Goal: Information Seeking & Learning: Learn about a topic

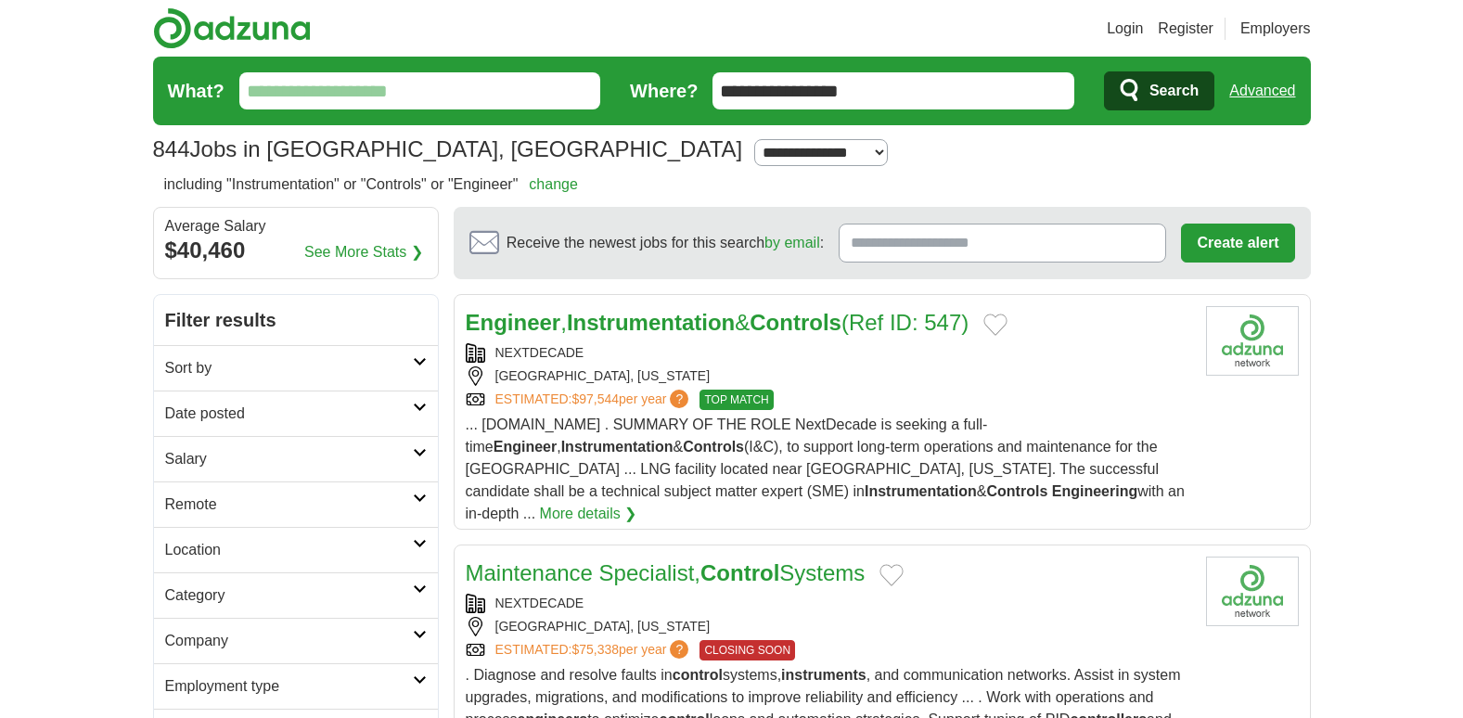
click at [637, 503] on link "More details ❯" at bounding box center [588, 514] width 97 height 22
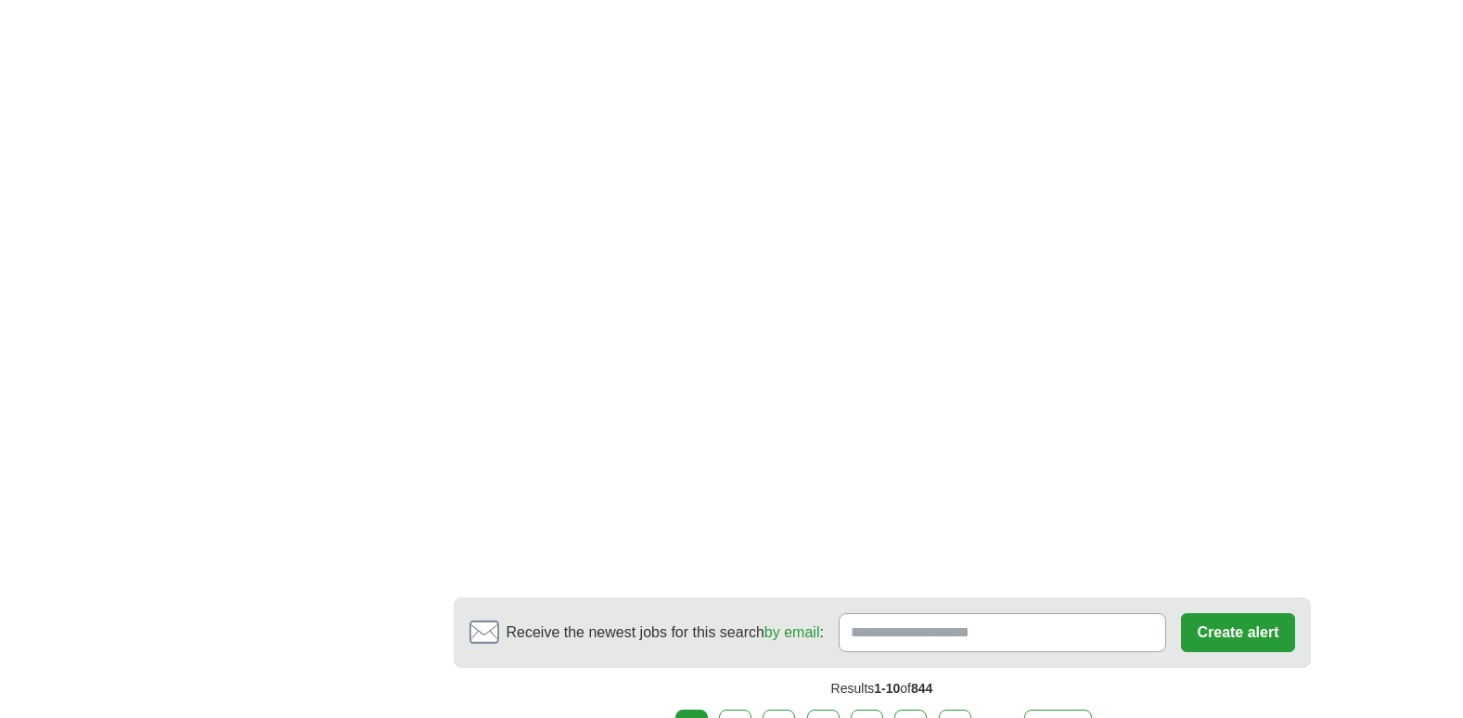
scroll to position [3381, 0]
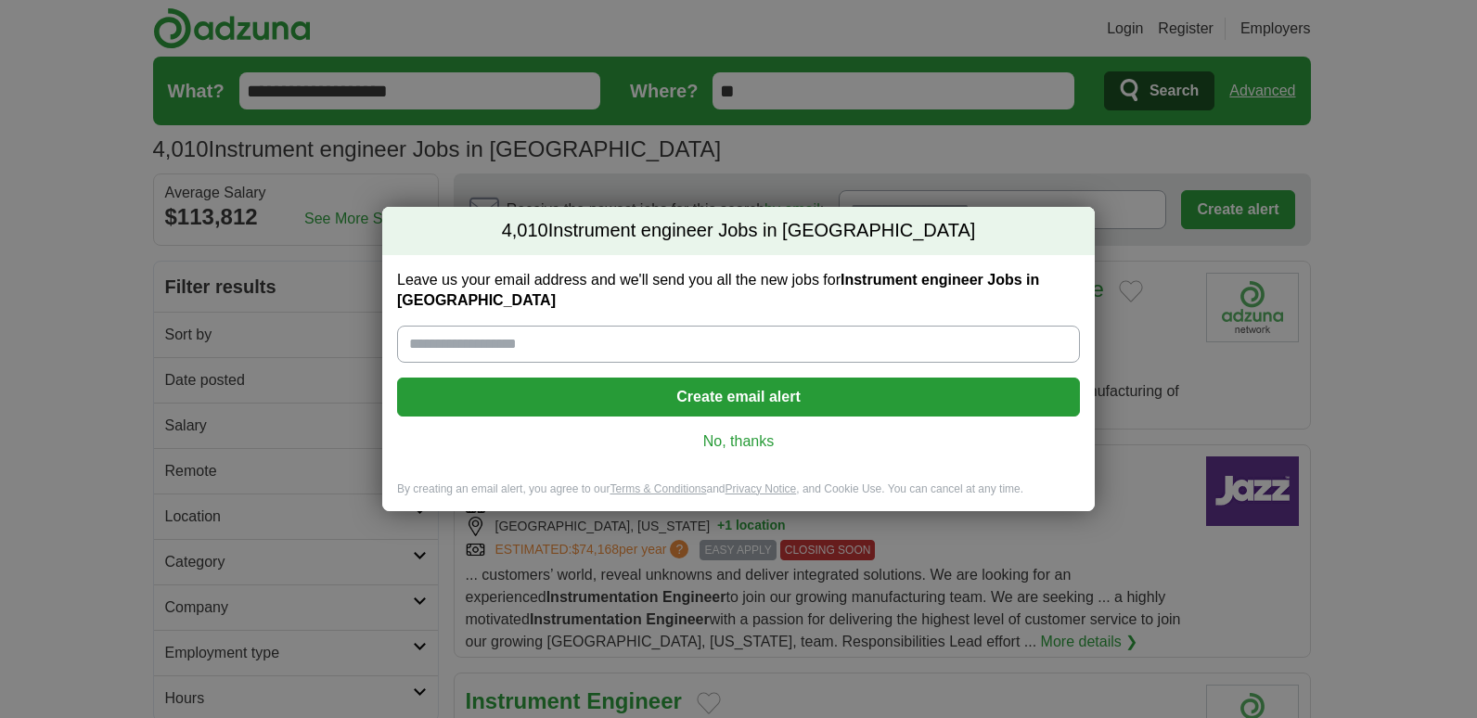
click at [703, 431] on link "No, thanks" at bounding box center [738, 441] width 653 height 20
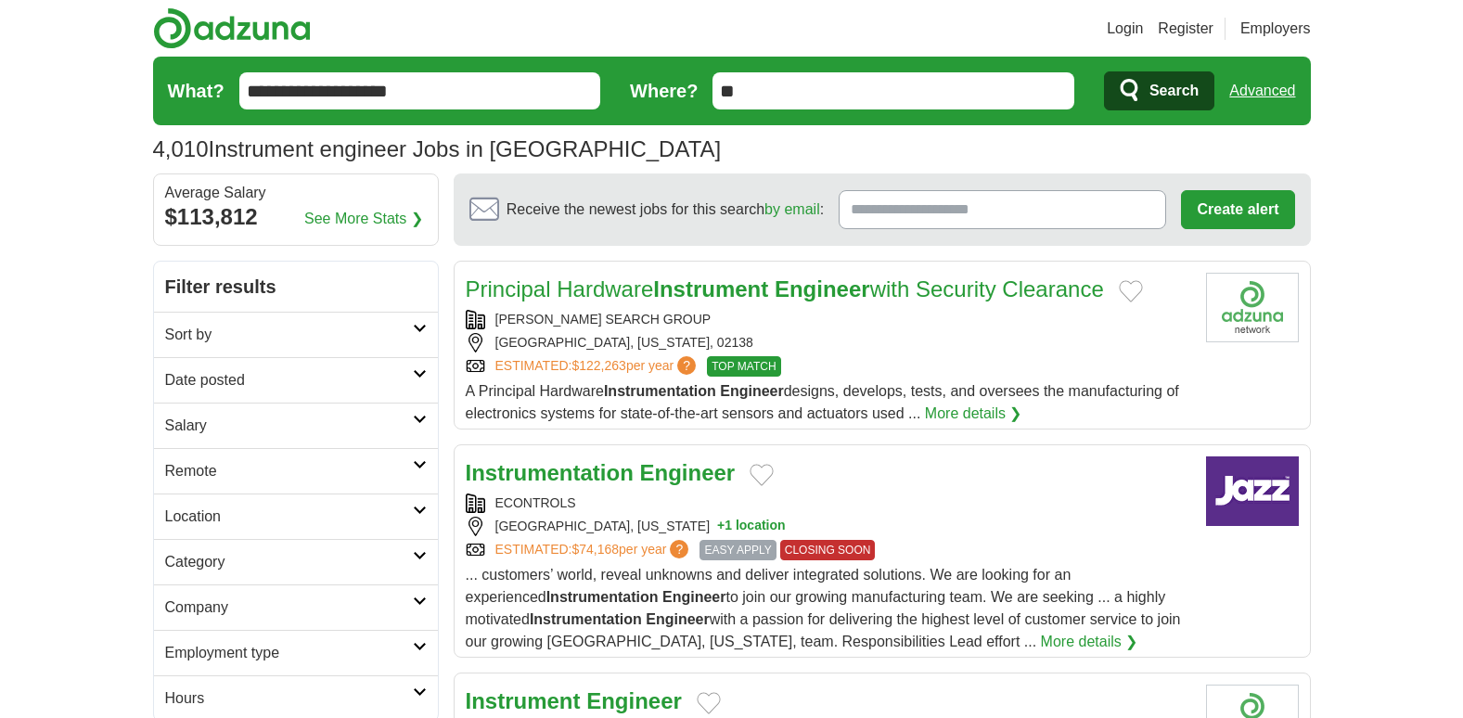
drag, startPoint x: 703, startPoint y: 427, endPoint x: 589, endPoint y: 667, distance: 266.0
drag, startPoint x: 589, startPoint y: 667, endPoint x: 960, endPoint y: 638, distance: 372.3
click at [1041, 638] on link "More details ❯" at bounding box center [1089, 642] width 97 height 22
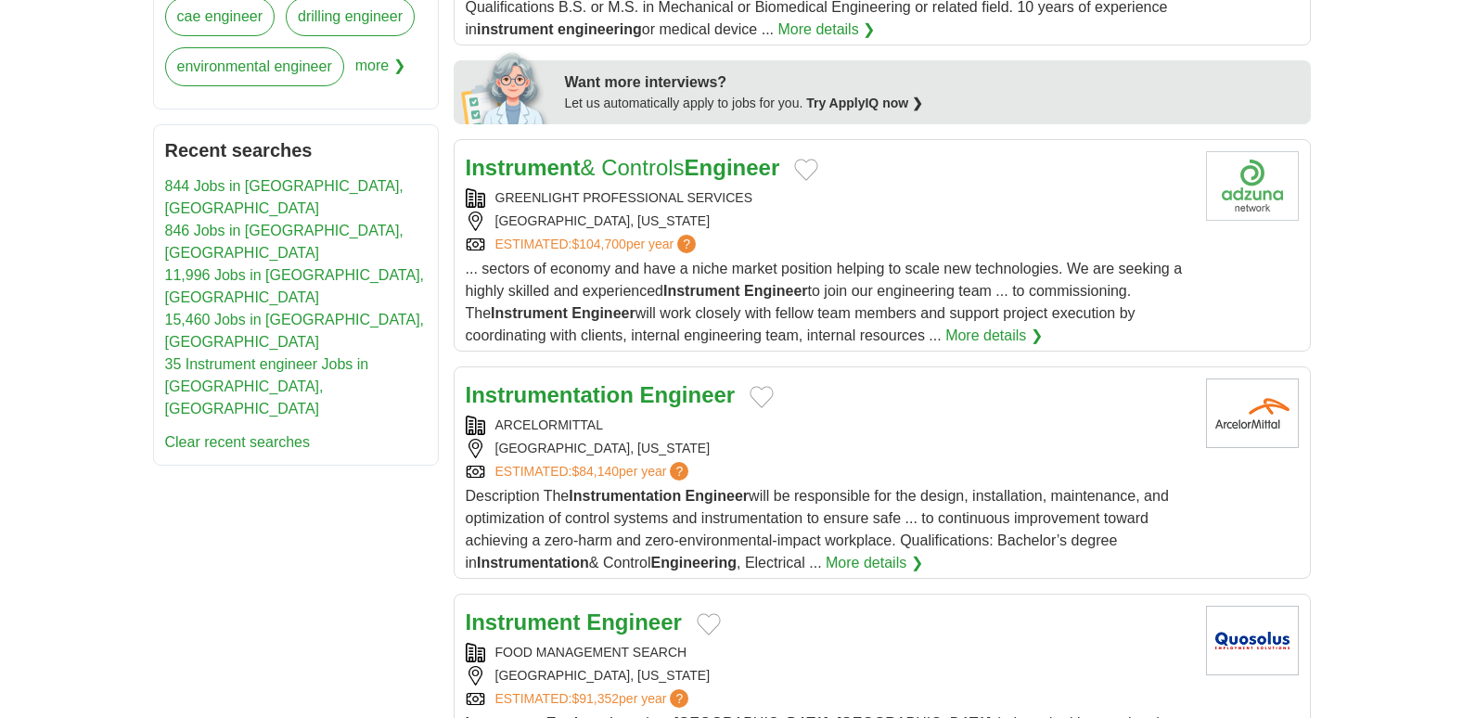
scroll to position [845, 0]
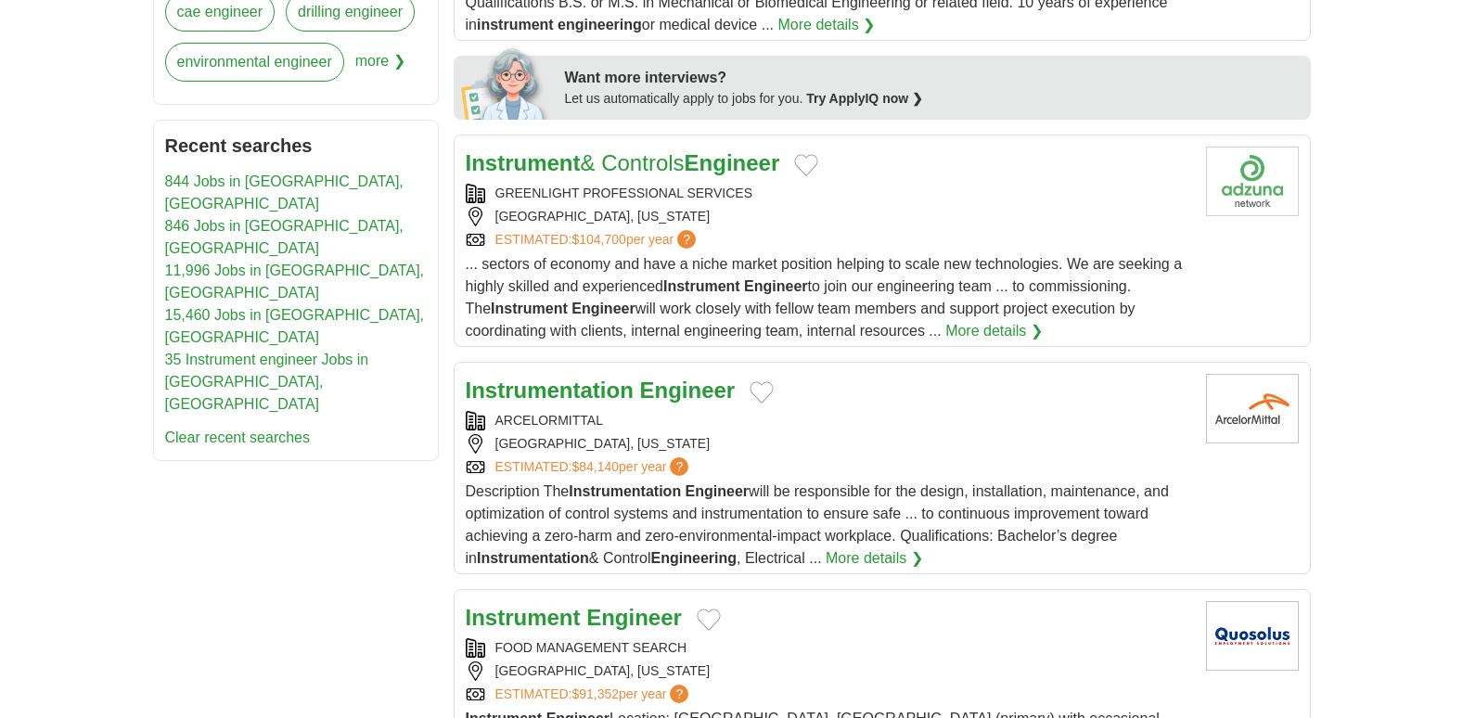
drag, startPoint x: 1434, startPoint y: 328, endPoint x: 1001, endPoint y: 326, distance: 433.3
click at [1001, 326] on link "More details ❯" at bounding box center [993, 331] width 97 height 22
drag, startPoint x: 429, startPoint y: 506, endPoint x: 522, endPoint y: 741, distance: 253.6
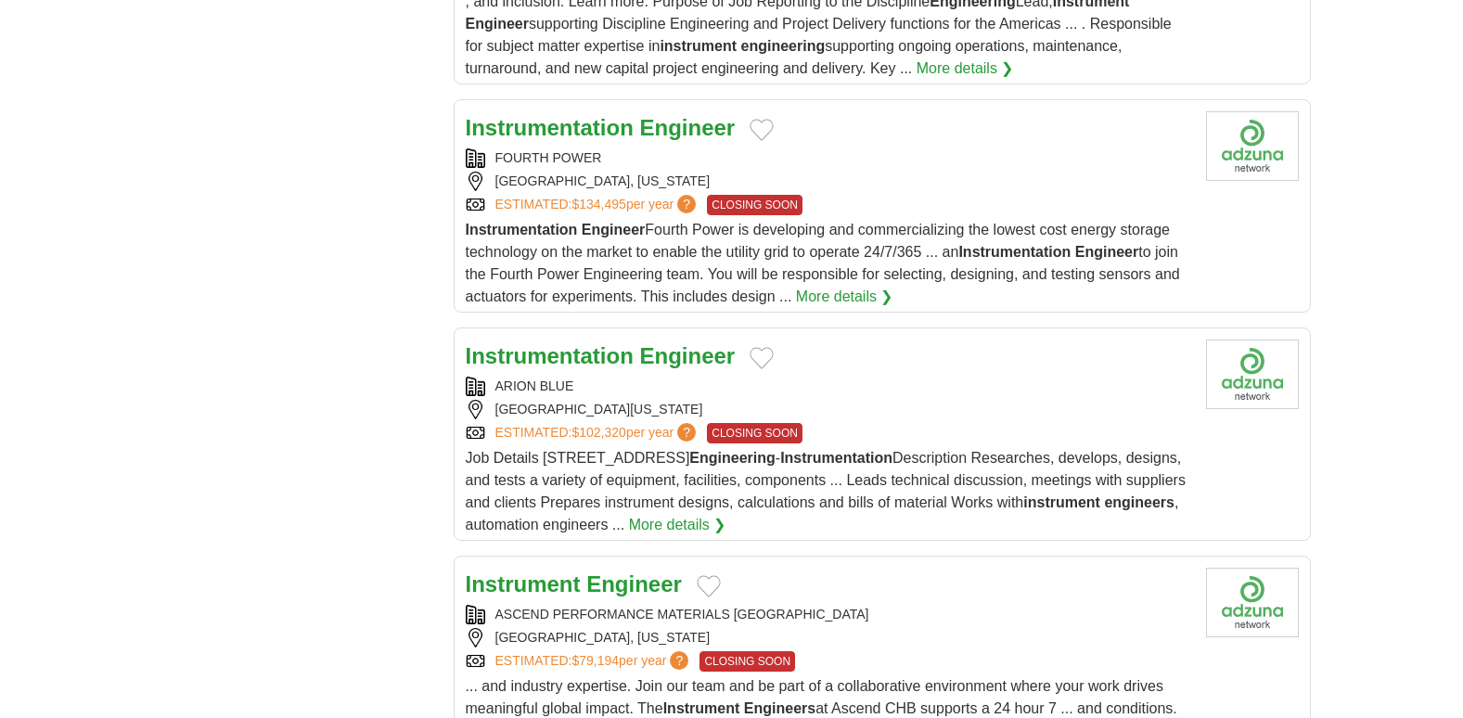
scroll to position [2093, 0]
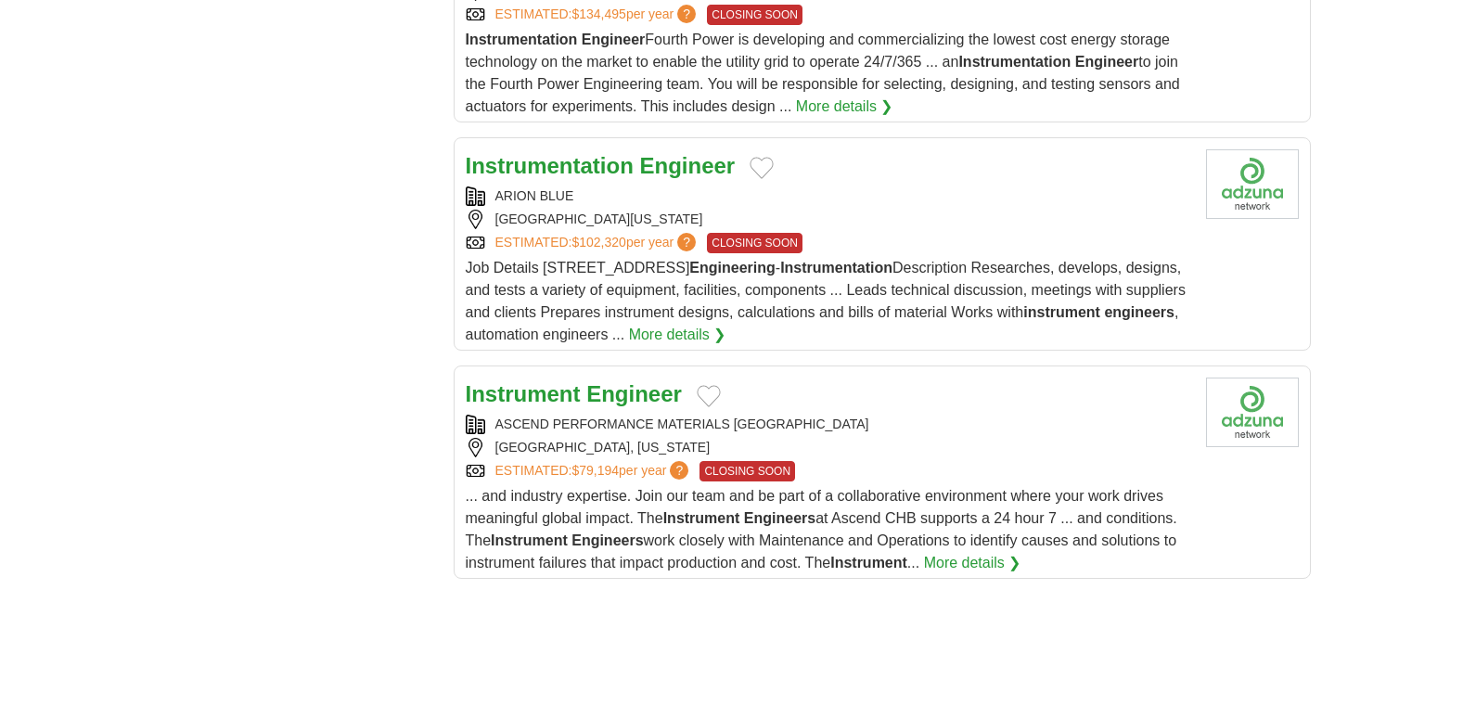
drag, startPoint x: 1254, startPoint y: 532, endPoint x: 882, endPoint y: 305, distance: 435.5
click at [727, 324] on link "More details ❯" at bounding box center [677, 335] width 97 height 22
drag, startPoint x: 1163, startPoint y: 585, endPoint x: 986, endPoint y: 360, distance: 286.2
click at [986, 378] on div "Instrument Engineer" at bounding box center [829, 394] width 726 height 33
